Goal: Task Accomplishment & Management: Manage account settings

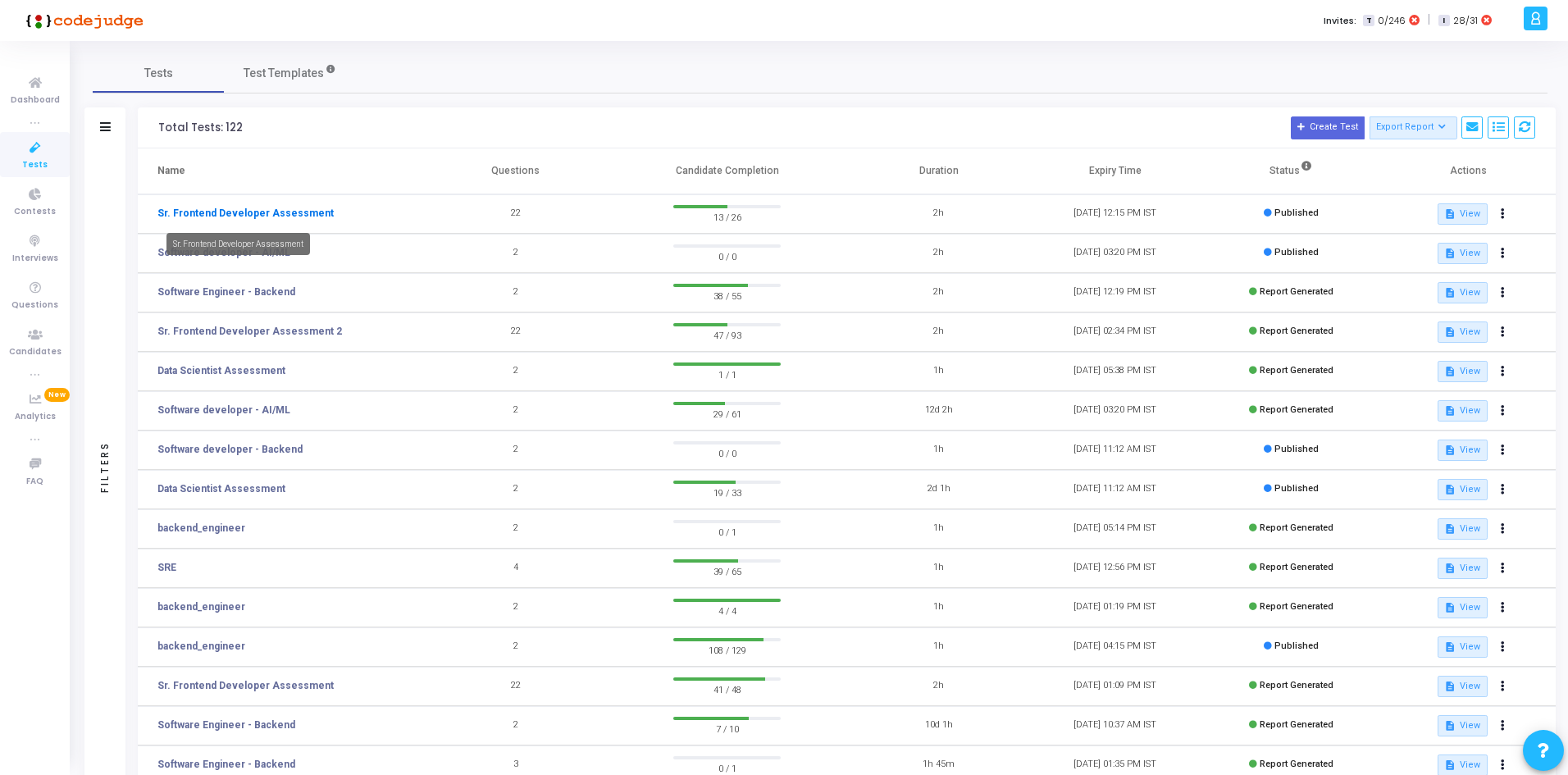
click at [239, 216] on link "Sr. Frontend Developer Assessment" at bounding box center [245, 213] width 176 height 15
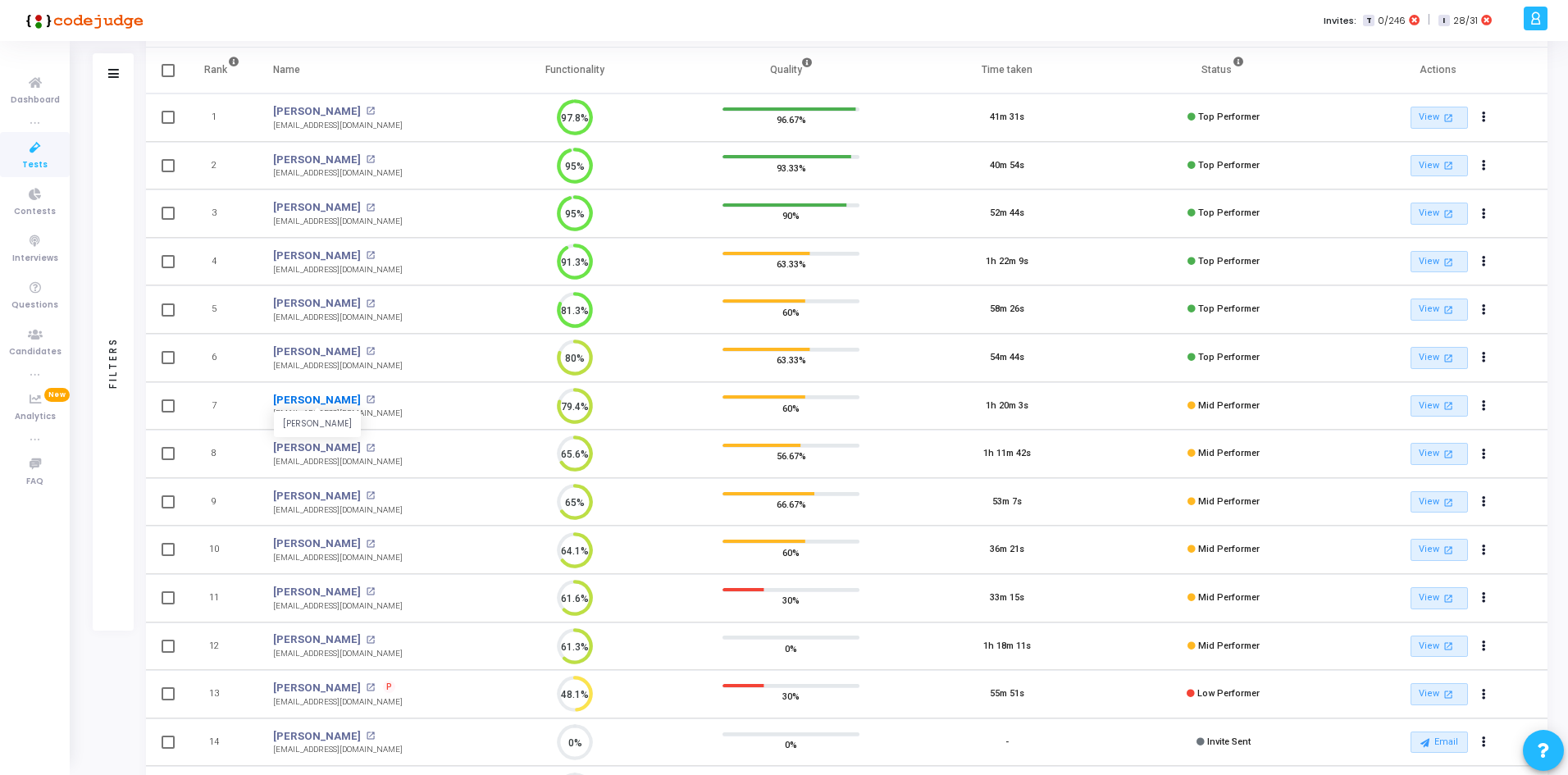
drag, startPoint x: 268, startPoint y: 392, endPoint x: 390, endPoint y: 401, distance: 122.3
click at [390, 401] on td "[PERSON_NAME] Mandal [PERSON_NAME] mandal open_in_new [EMAIL_ADDRESS][DOMAIN_NA…" at bounding box center [361, 406] width 210 height 48
drag, startPoint x: 269, startPoint y: 365, endPoint x: 360, endPoint y: 367, distance: 91.0
click at [360, 367] on td "[PERSON_NAME] open_in_new [EMAIL_ADDRESS][DOMAIN_NAME] [EMAIL_ADDRESS][DOMAIN_N…" at bounding box center [361, 357] width 210 height 48
drag, startPoint x: 273, startPoint y: 318, endPoint x: 383, endPoint y: 318, distance: 110.0
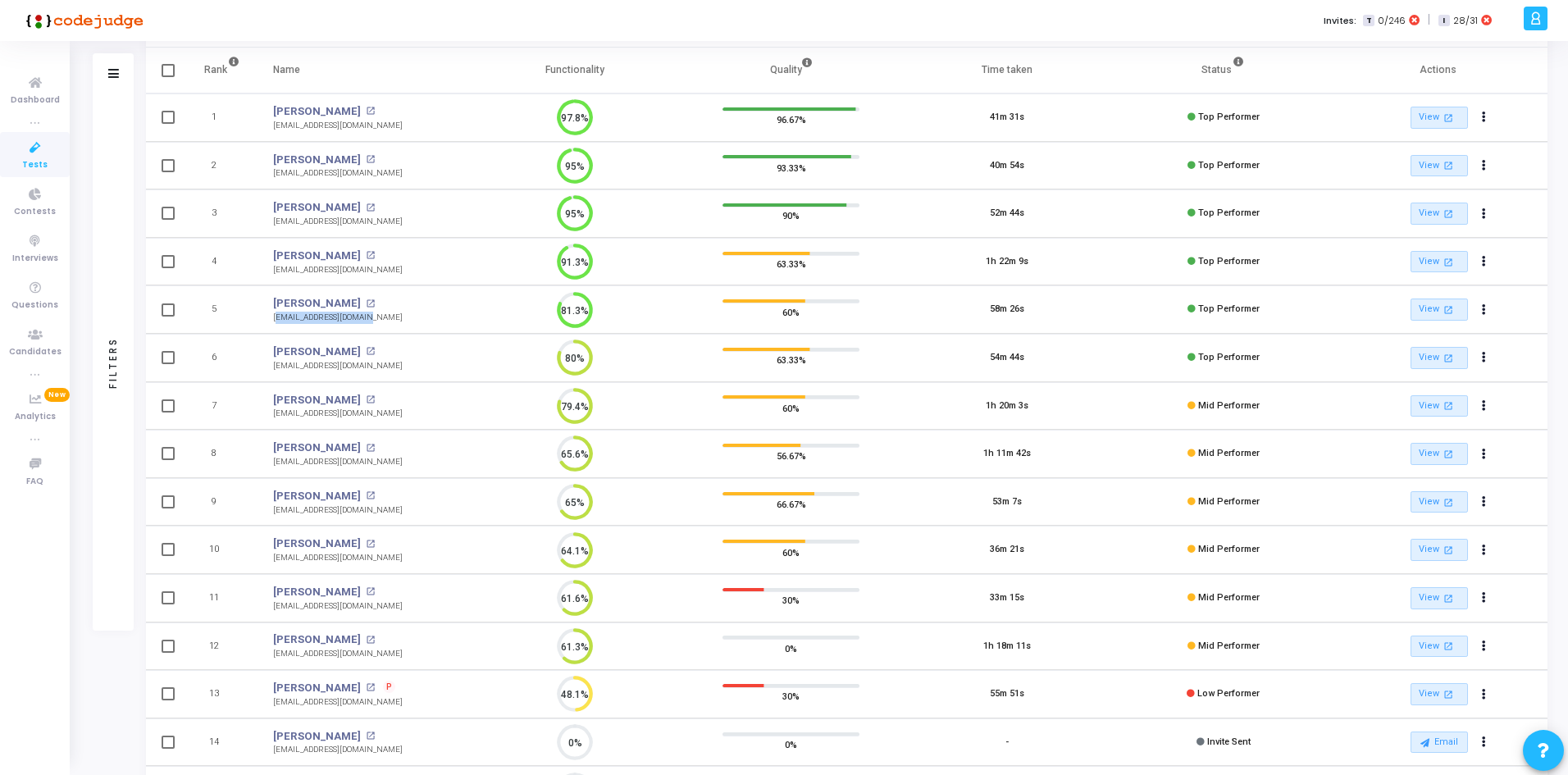
click at [383, 318] on td "[PERSON_NAME] open_in_new [EMAIL_ADDRESS][DOMAIN_NAME] [EMAIL_ADDRESS][DOMAIN_N…" at bounding box center [361, 309] width 210 height 48
copy div "[EMAIL_ADDRESS][DOMAIN_NAME]"
